Goal: Task Accomplishment & Management: Manage account settings

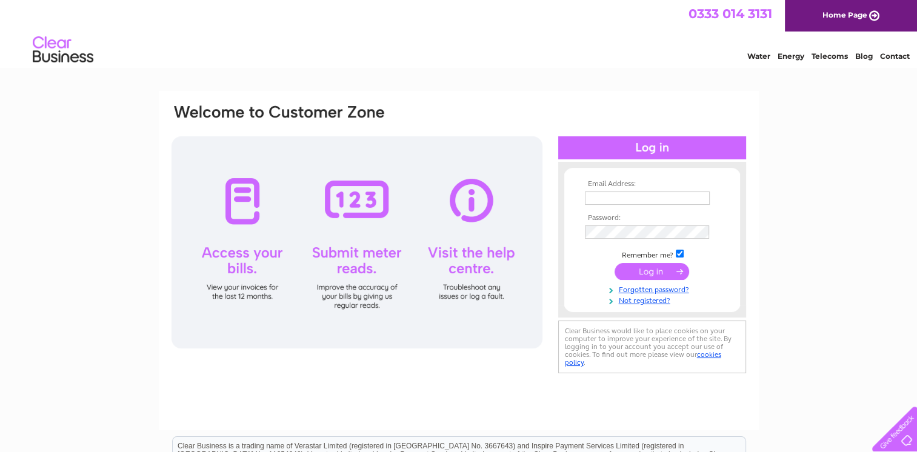
click at [596, 200] on input "text" at bounding box center [647, 197] width 125 height 13
type input "kingledores@btconnect.com"
click at [650, 268] on input "submit" at bounding box center [651, 272] width 75 height 17
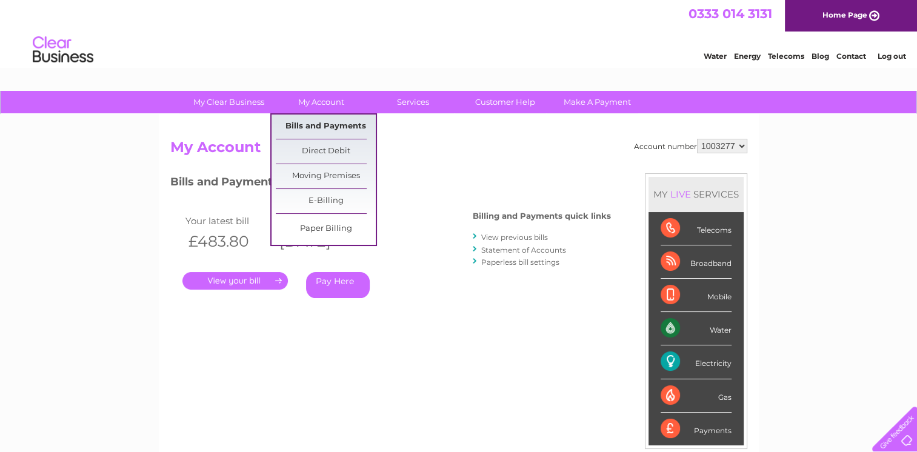
click at [326, 125] on link "Bills and Payments" at bounding box center [326, 127] width 100 height 24
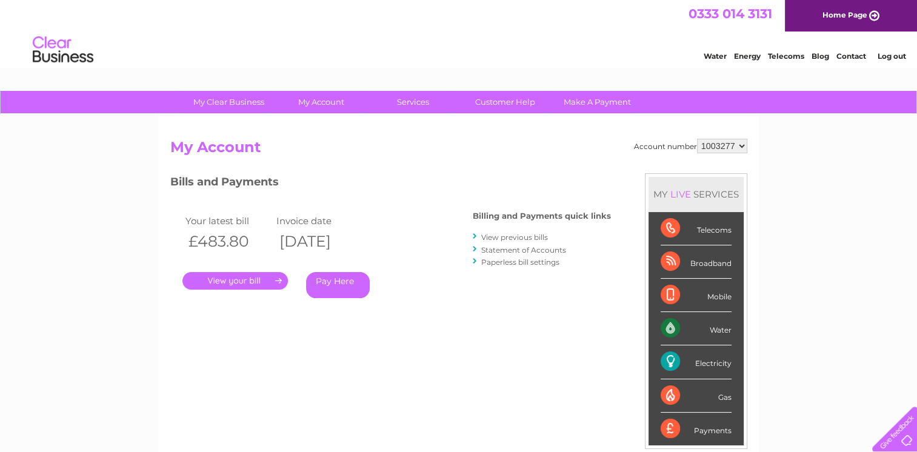
click at [740, 145] on select "1003277 1080082" at bounding box center [722, 146] width 50 height 15
select select "1080082"
click at [697, 139] on select "1003277 1080082" at bounding box center [722, 146] width 50 height 15
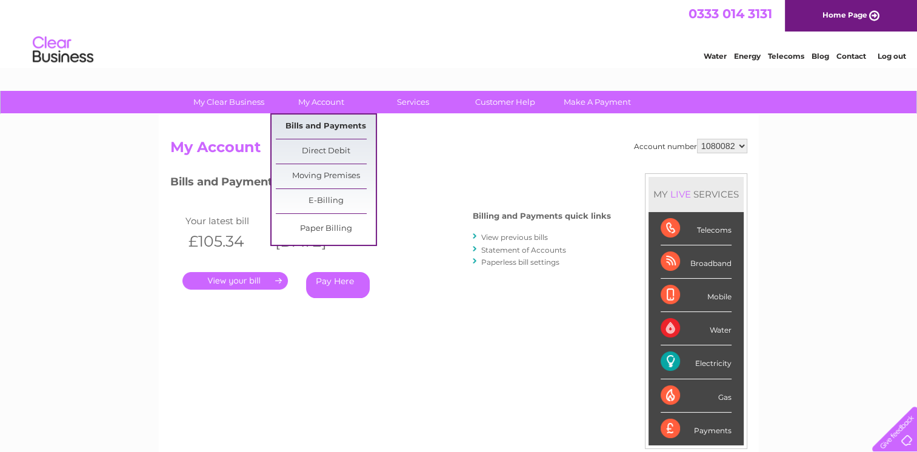
click at [326, 122] on link "Bills and Payments" at bounding box center [326, 127] width 100 height 24
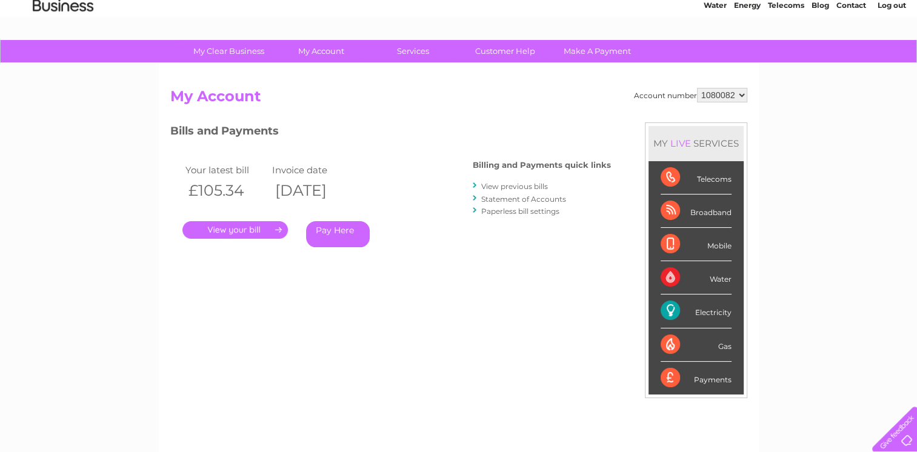
scroll to position [121, 0]
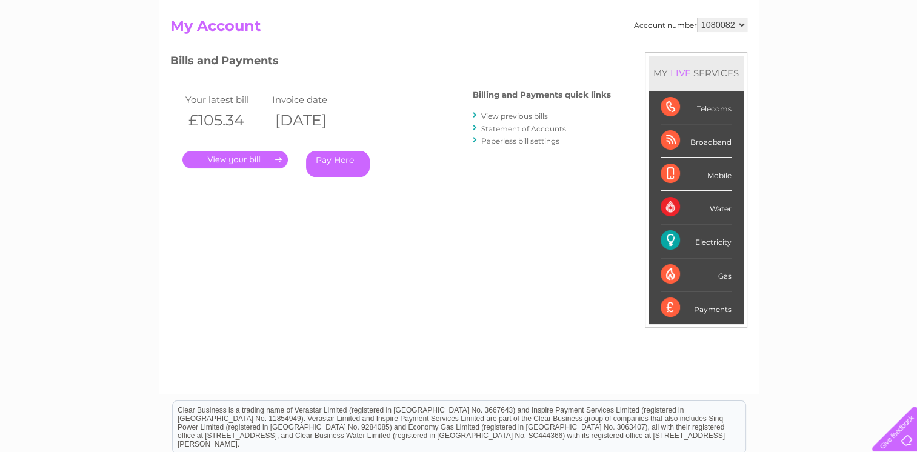
click at [528, 115] on link "View previous bills" at bounding box center [514, 115] width 67 height 9
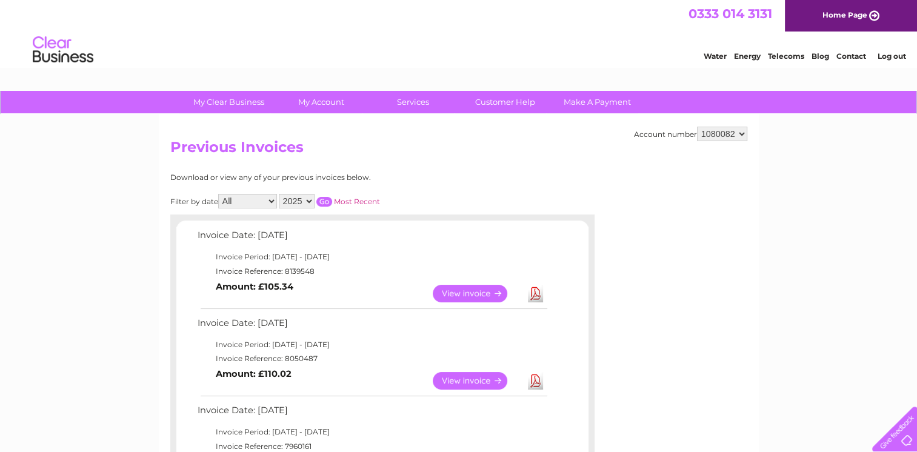
click at [475, 377] on link "View" at bounding box center [477, 381] width 89 height 18
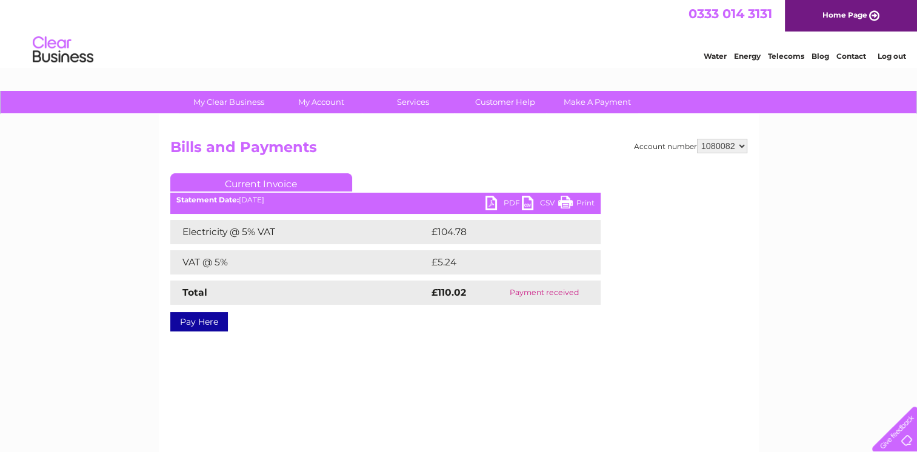
click at [565, 201] on link "Print" at bounding box center [576, 205] width 36 height 18
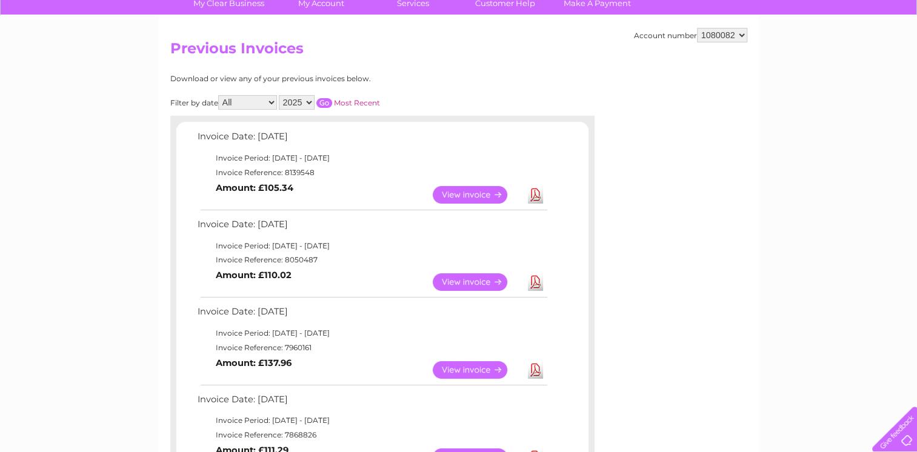
scroll to position [121, 0]
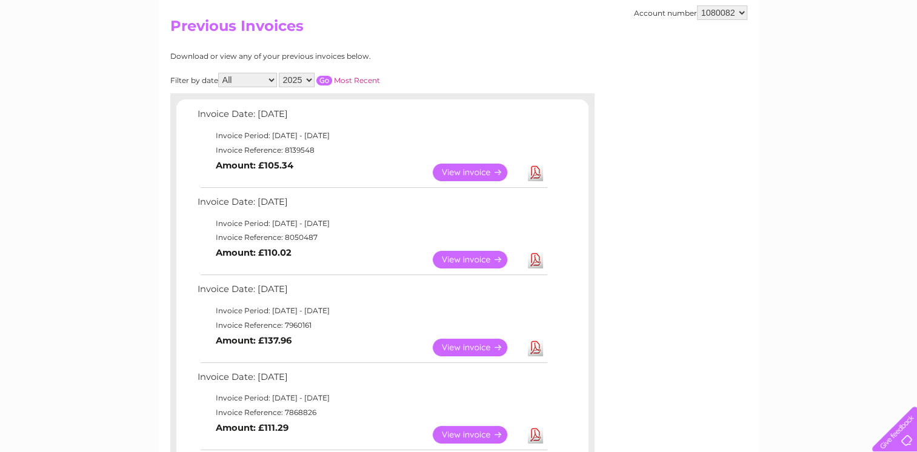
click at [465, 171] on link "View" at bounding box center [477, 173] width 89 height 18
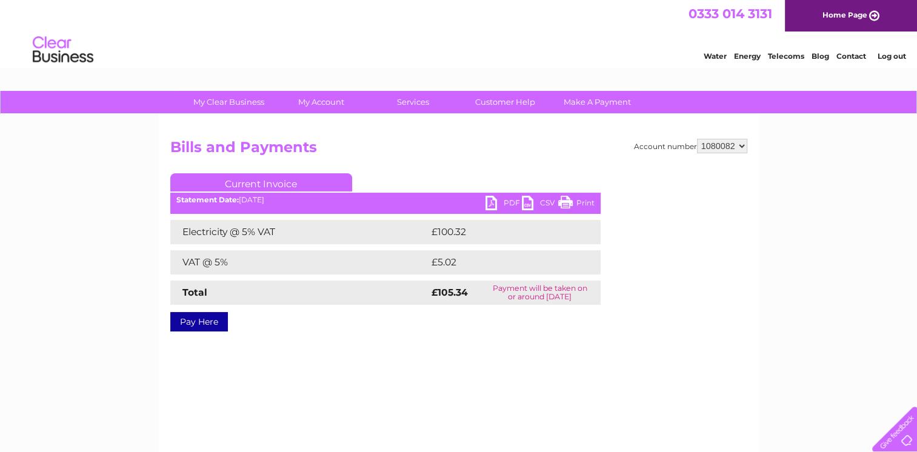
click at [562, 201] on link "Print" at bounding box center [576, 205] width 36 height 18
click at [888, 58] on link "Log out" at bounding box center [891, 56] width 28 height 9
